Goal: Task Accomplishment & Management: Manage account settings

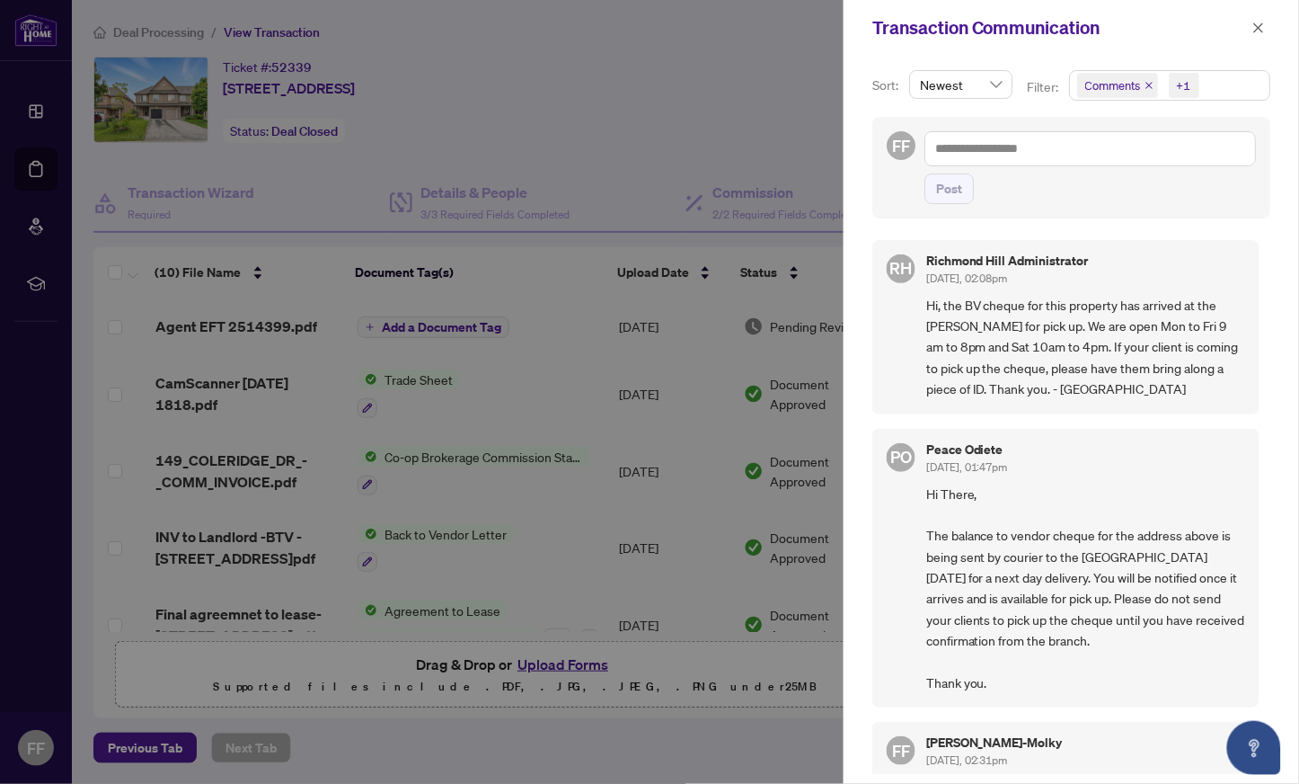
drag, startPoint x: 616, startPoint y: 54, endPoint x: 653, endPoint y: 74, distance: 41.8
click at [616, 54] on div at bounding box center [649, 392] width 1299 height 784
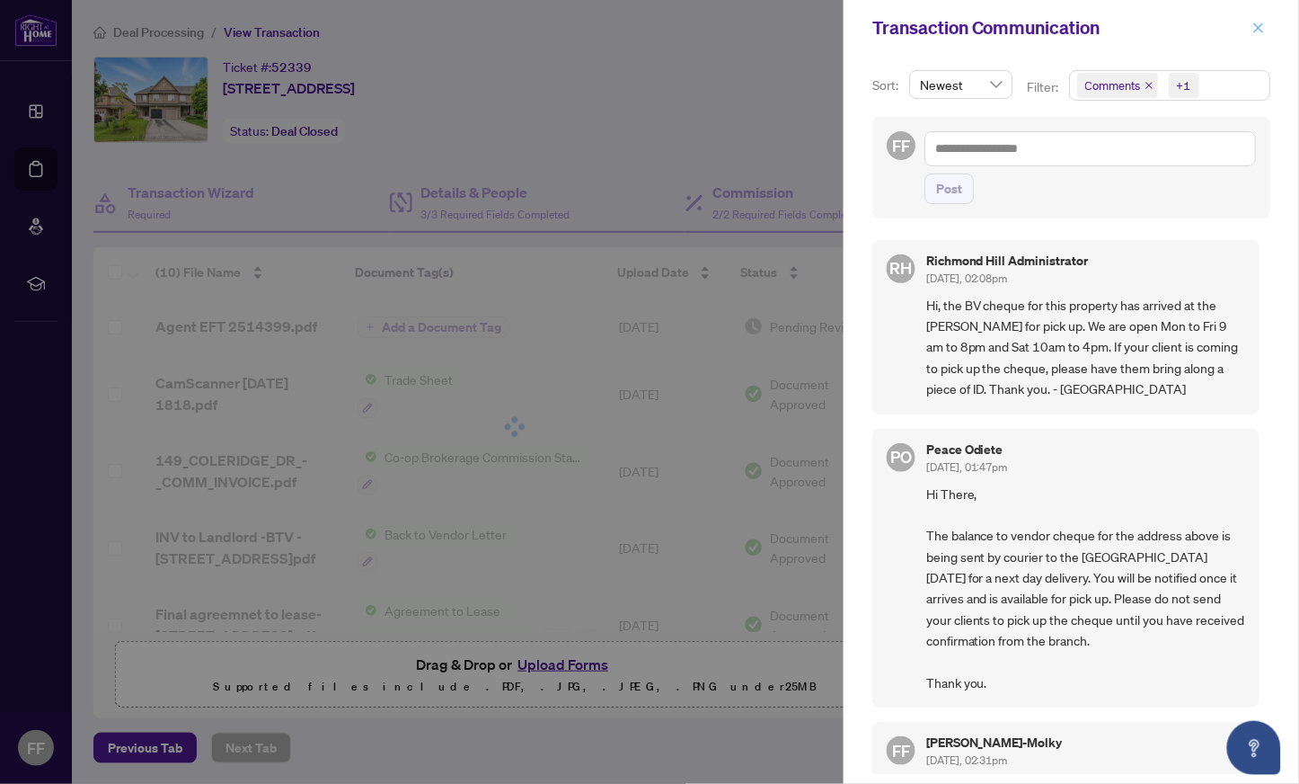
click at [1259, 24] on icon "close" at bounding box center [1259, 28] width 13 height 13
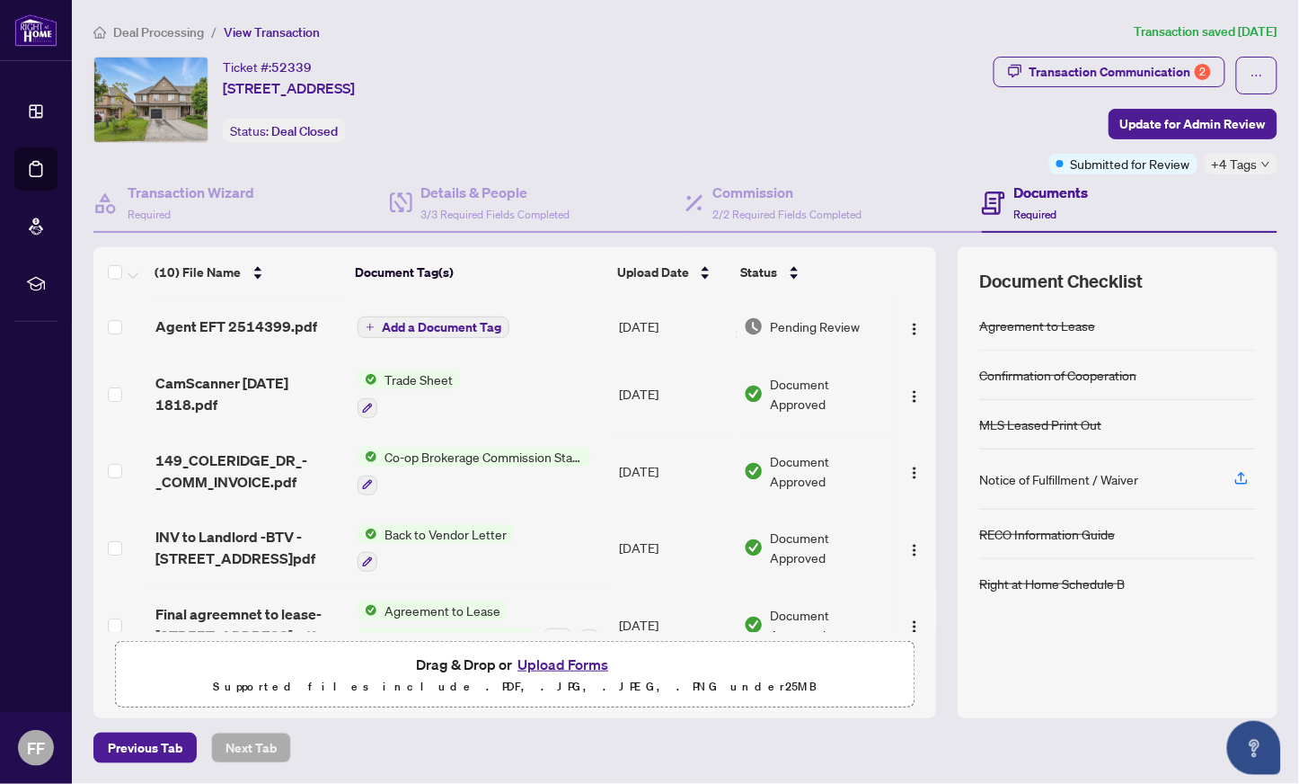
click at [244, 321] on span "Agent EFT 2514399.pdf" at bounding box center [236, 326] width 162 height 22
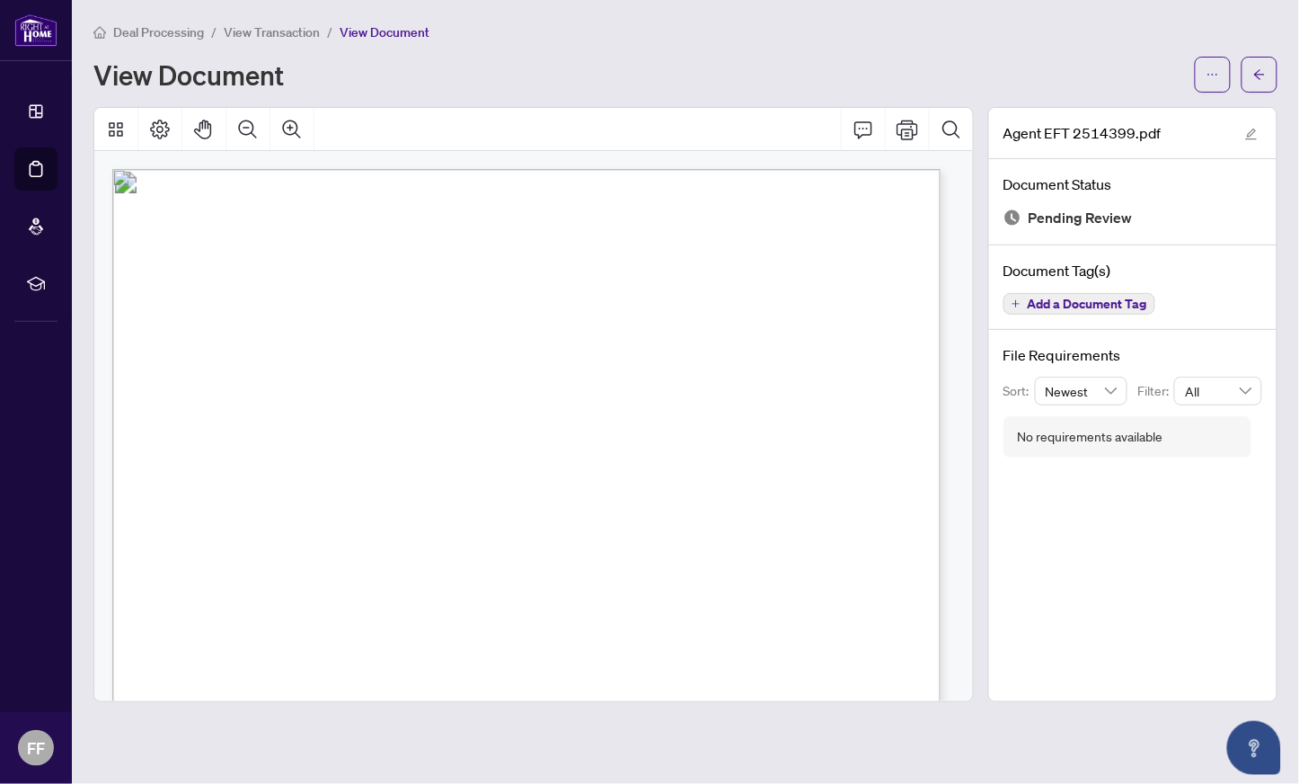
click at [272, 39] on span "View Transaction" at bounding box center [272, 32] width 96 height 16
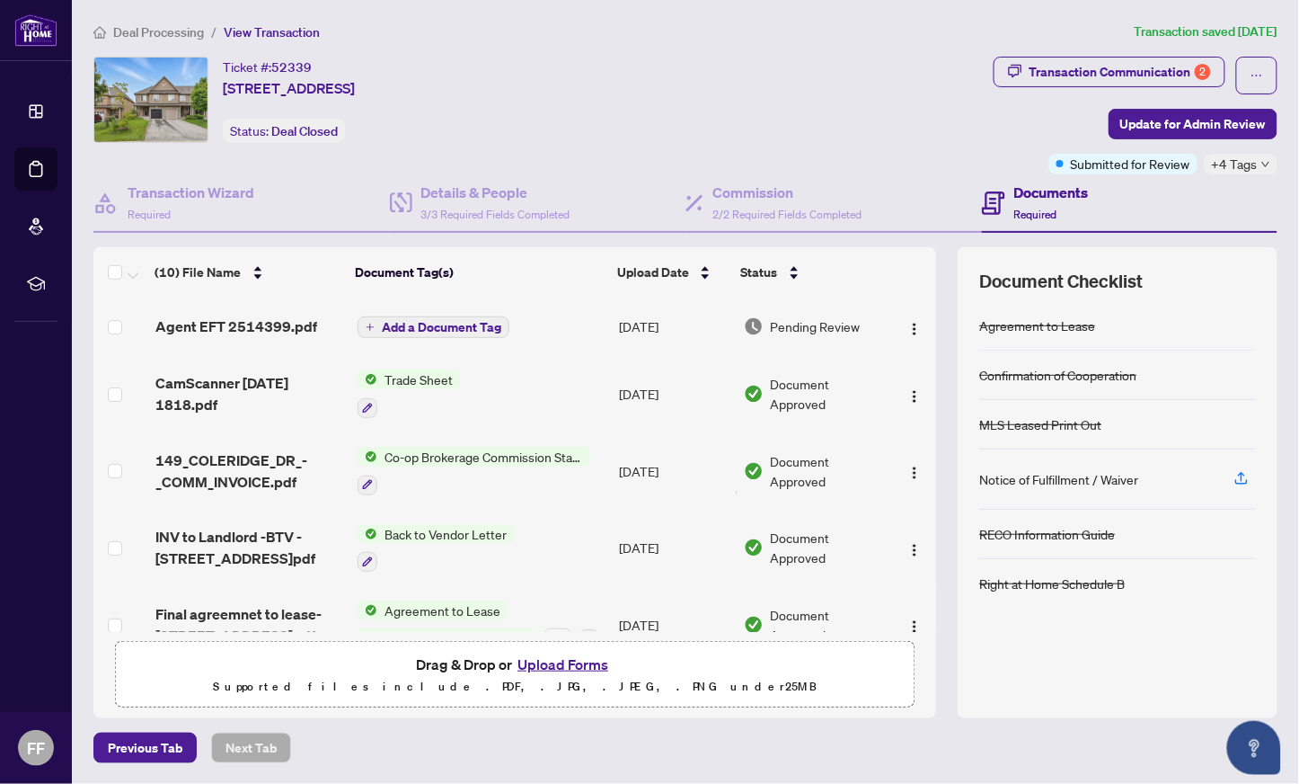
click at [780, 124] on div "Ticket #: 52339 [STREET_ADDRESS] Status: Deal Closed" at bounding box center [539, 100] width 893 height 86
click at [447, 373] on span "Trade Sheet" at bounding box center [418, 379] width 83 height 20
click at [379, 463] on span "Trade Sheet" at bounding box center [366, 466] width 83 height 20
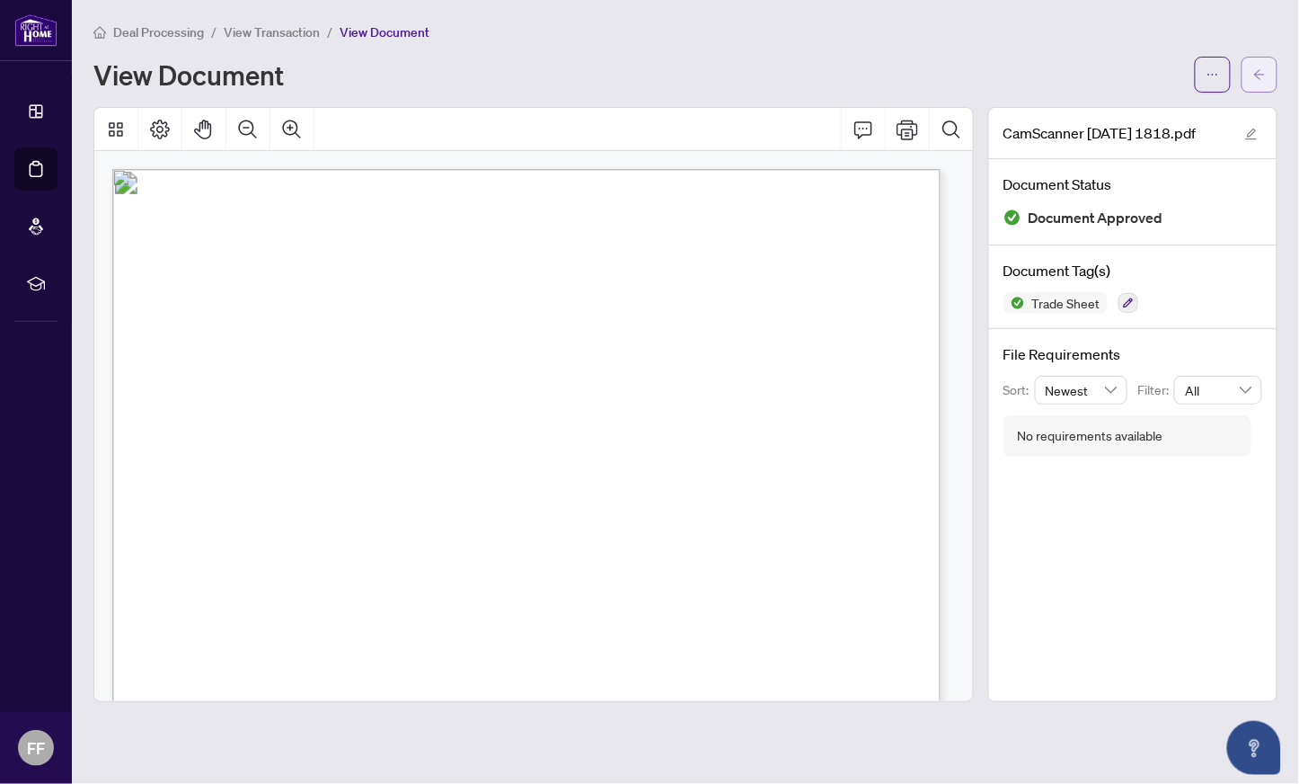
click at [1268, 72] on button "button" at bounding box center [1260, 75] width 36 height 36
